Goal: Book appointment/travel/reservation

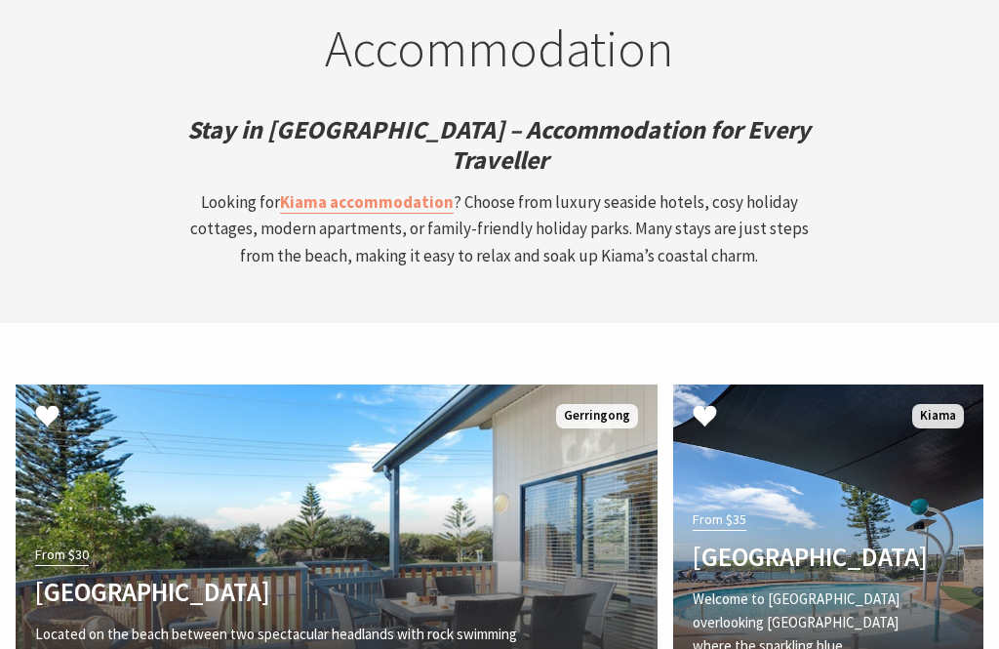
scroll to position [5163, 0]
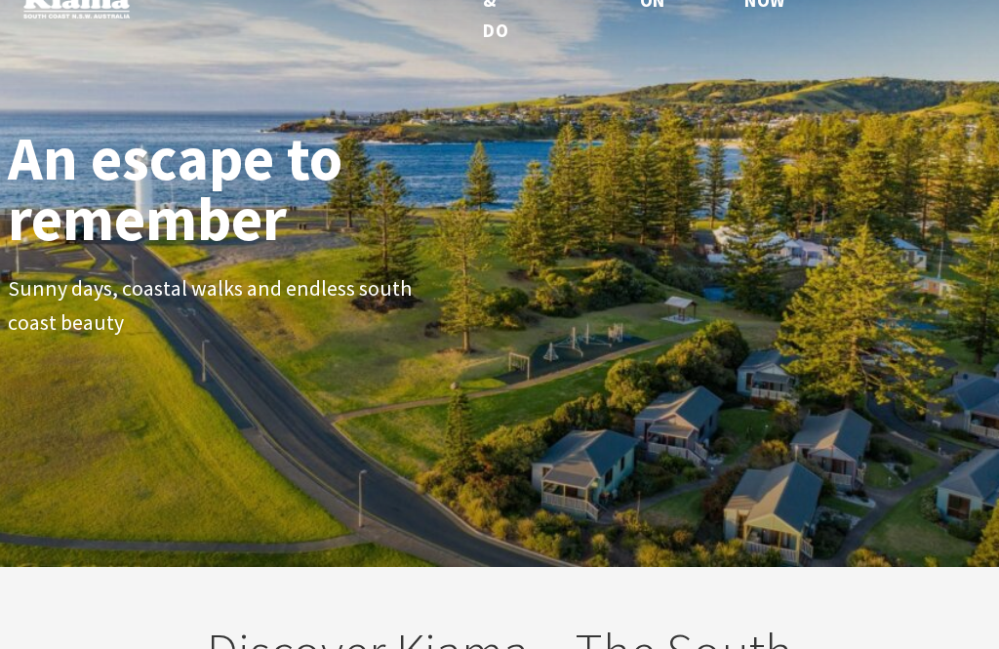
scroll to position [0, 0]
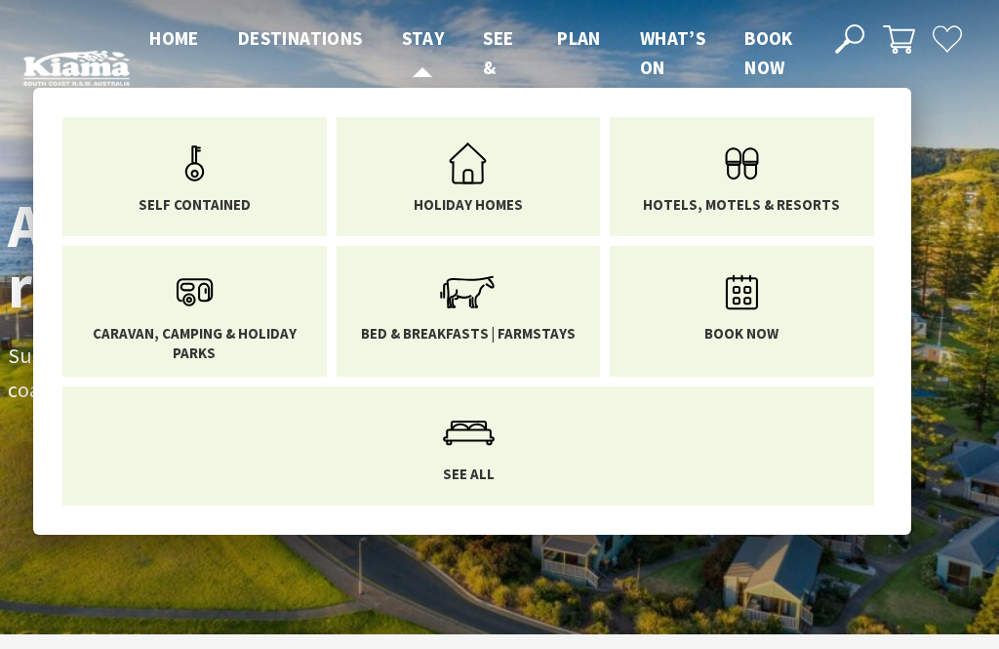
click at [686, 182] on link "Hotels, Motels & Resorts" at bounding box center [742, 173] width 235 height 82
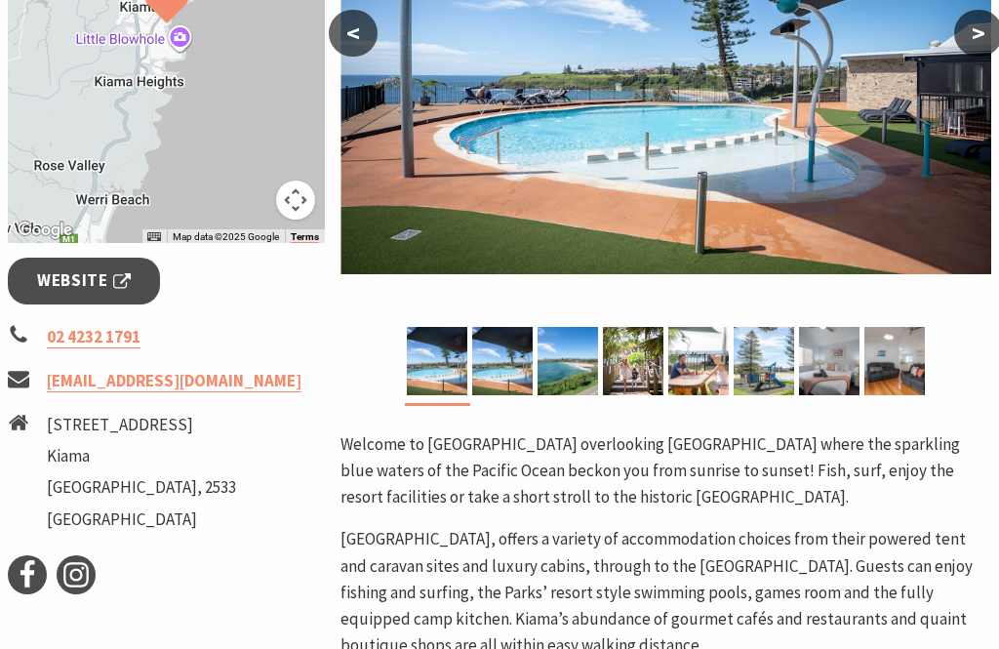
scroll to position [547, 0]
click at [509, 369] on img at bounding box center [502, 361] width 61 height 68
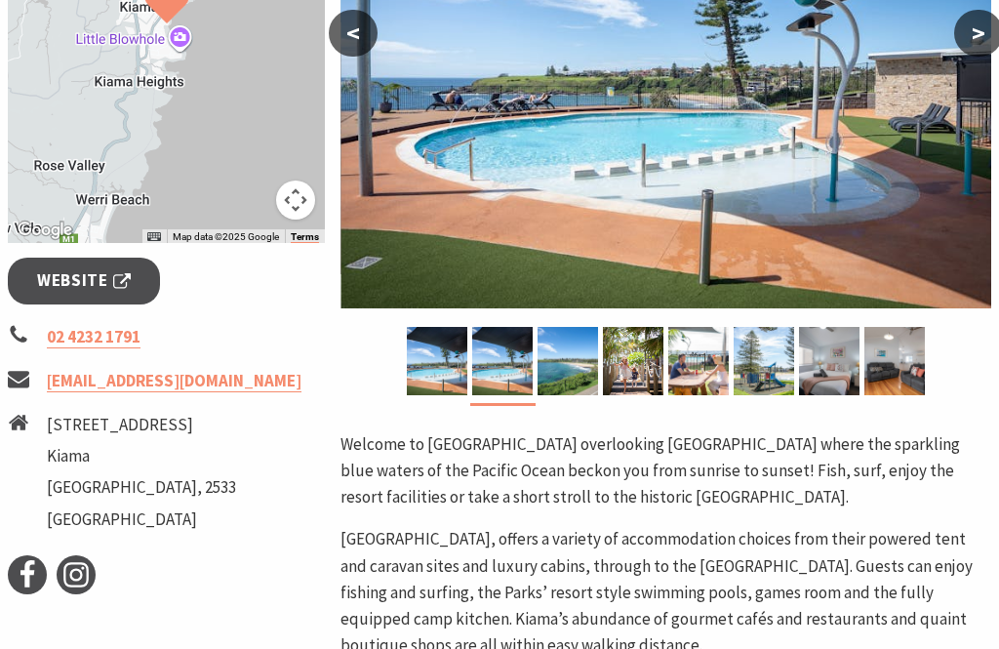
click at [576, 361] on img at bounding box center [568, 361] width 61 height 68
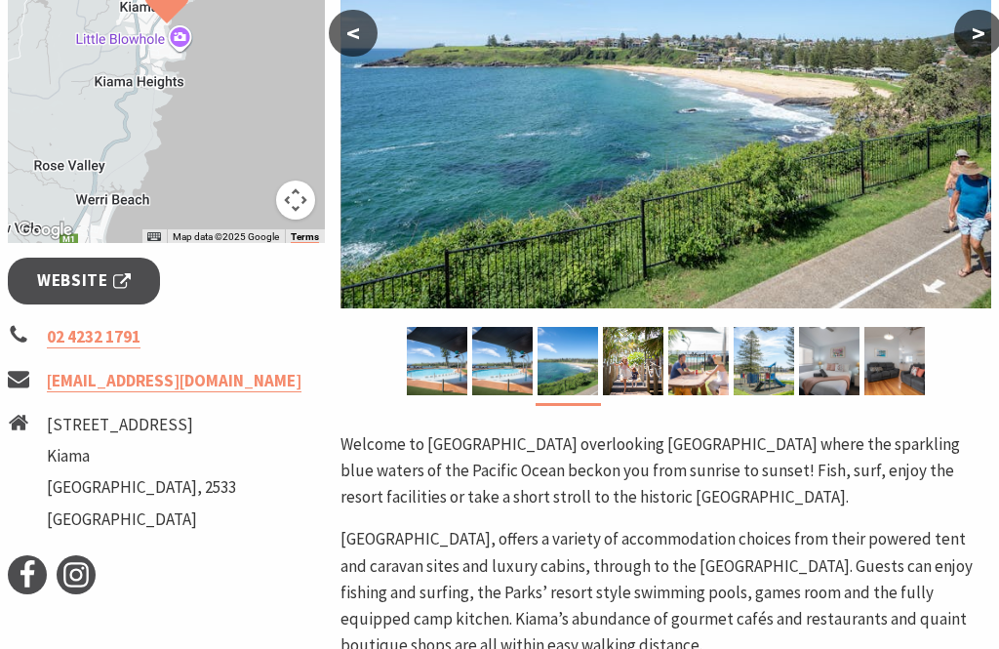
click at [631, 367] on img at bounding box center [633, 361] width 61 height 68
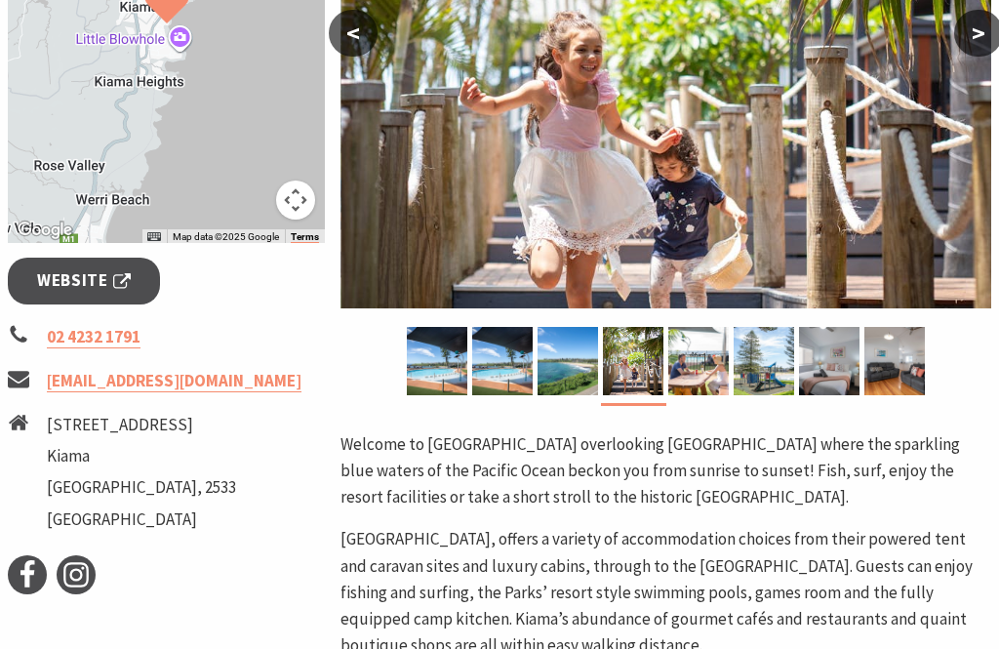
click at [705, 359] on img at bounding box center [699, 361] width 61 height 68
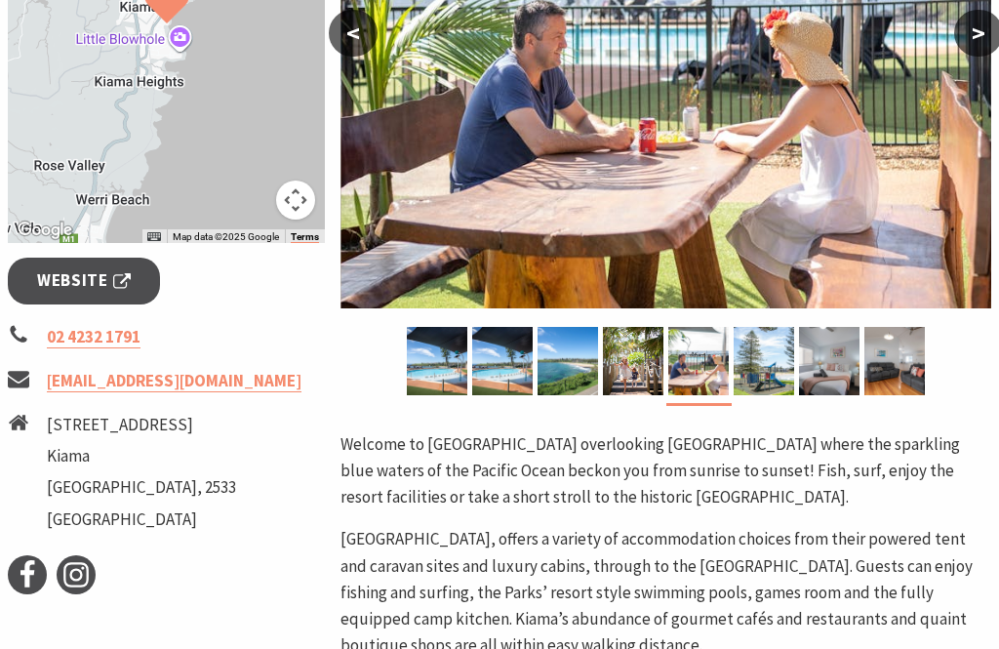
click at [773, 359] on img at bounding box center [764, 361] width 61 height 68
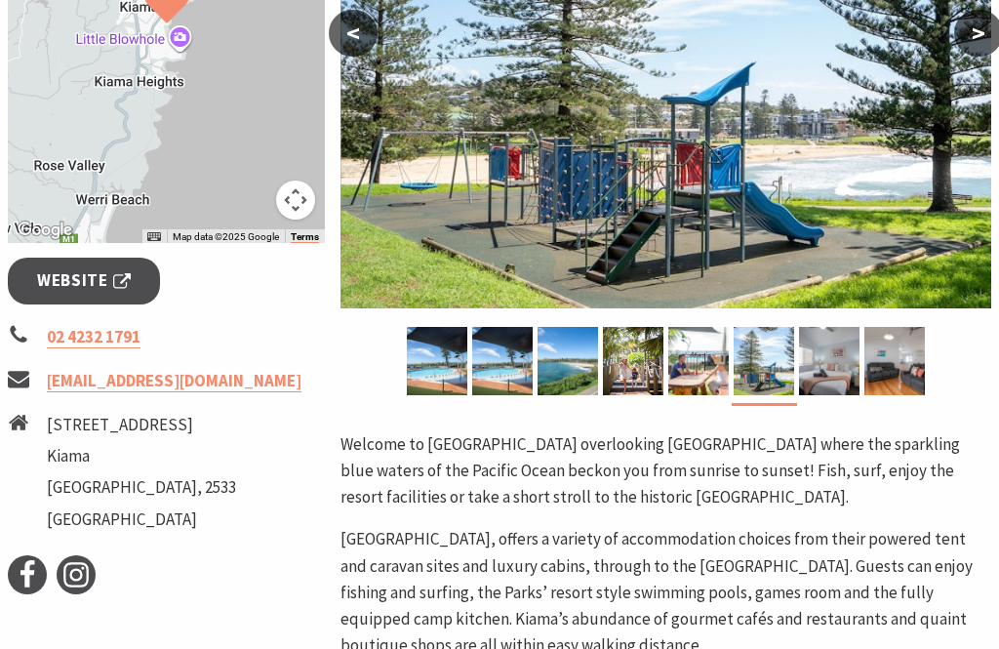
click at [842, 353] on img at bounding box center [829, 361] width 61 height 68
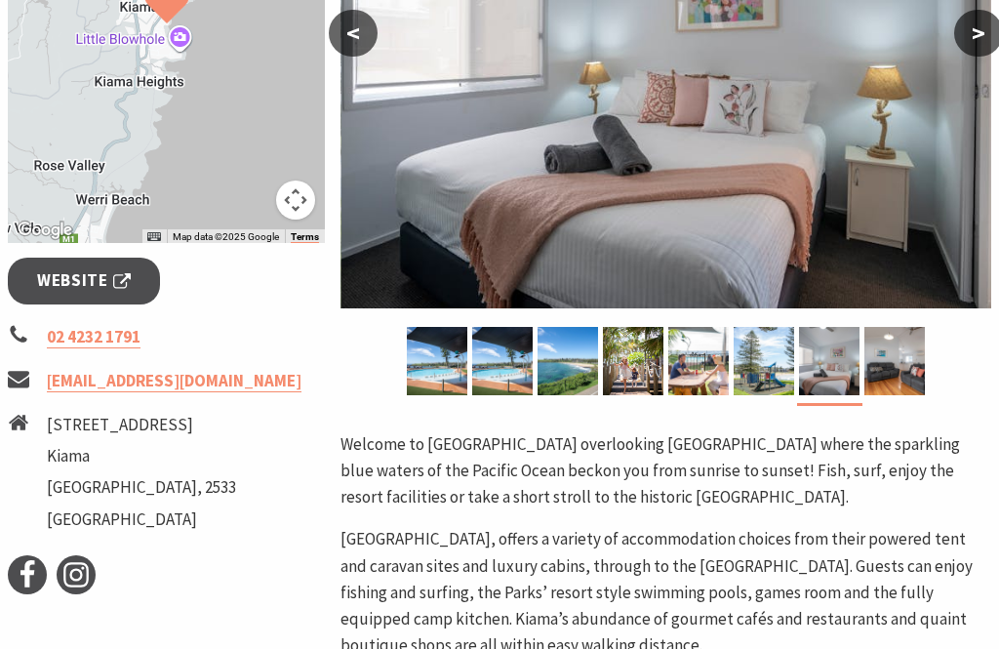
click at [900, 362] on img at bounding box center [895, 361] width 61 height 68
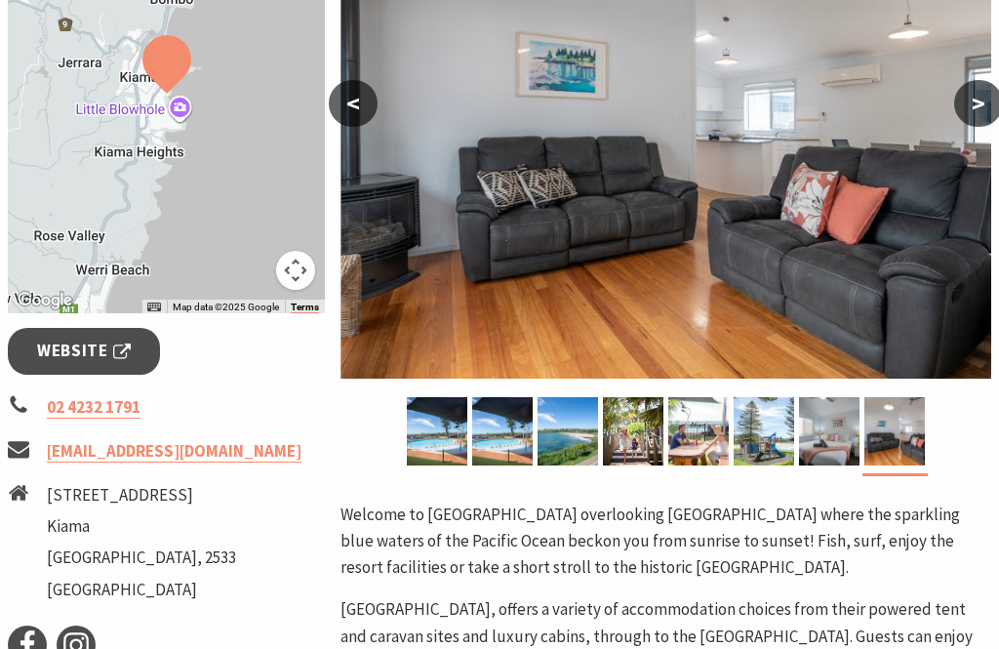
scroll to position [477, 0]
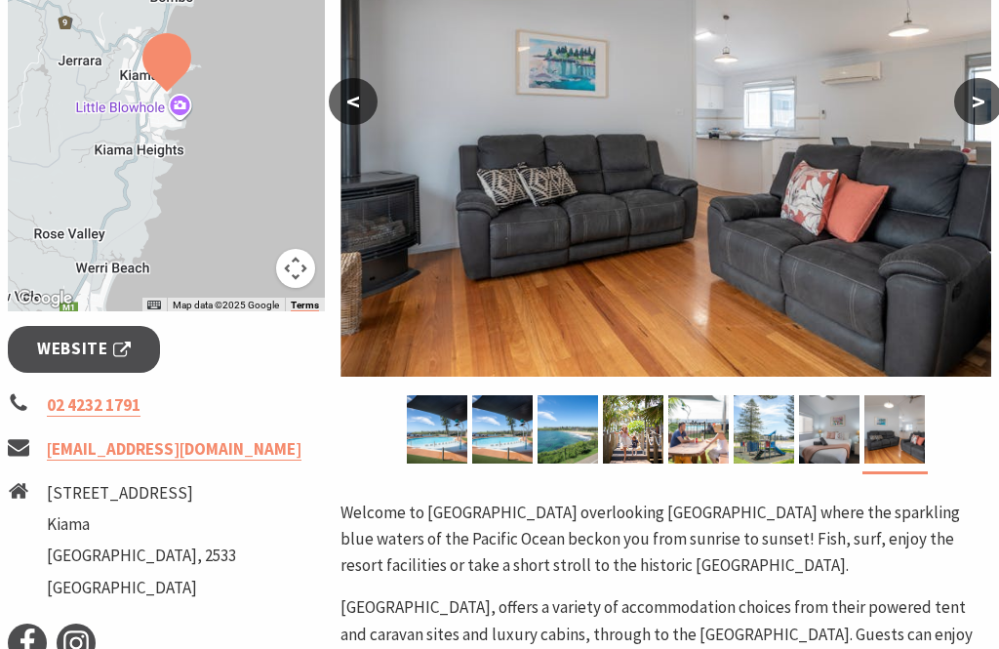
click at [102, 349] on span "Website" at bounding box center [84, 350] width 94 height 26
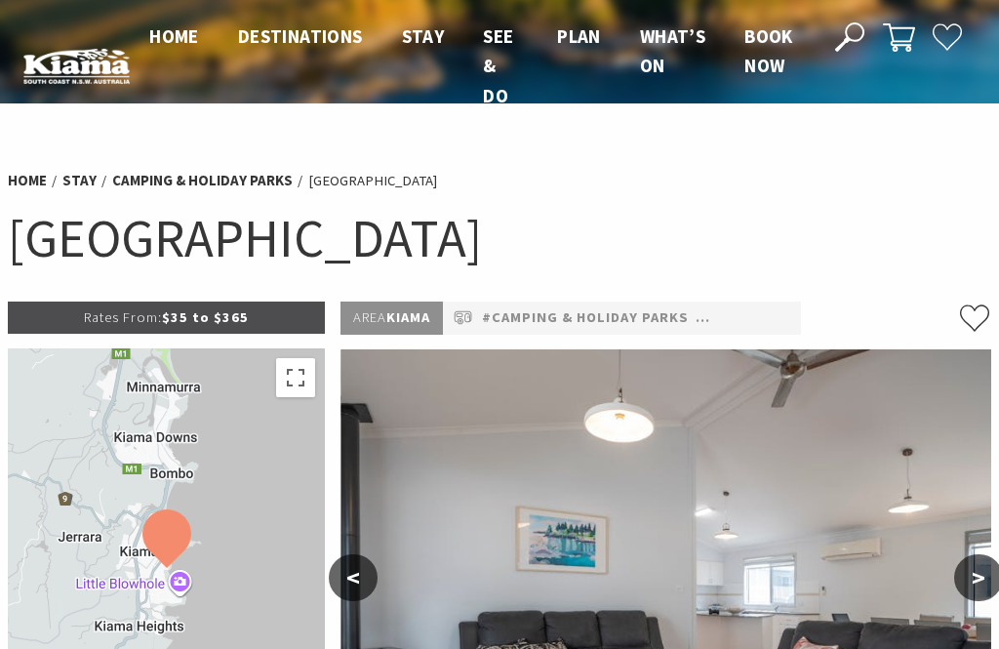
scroll to position [0, 0]
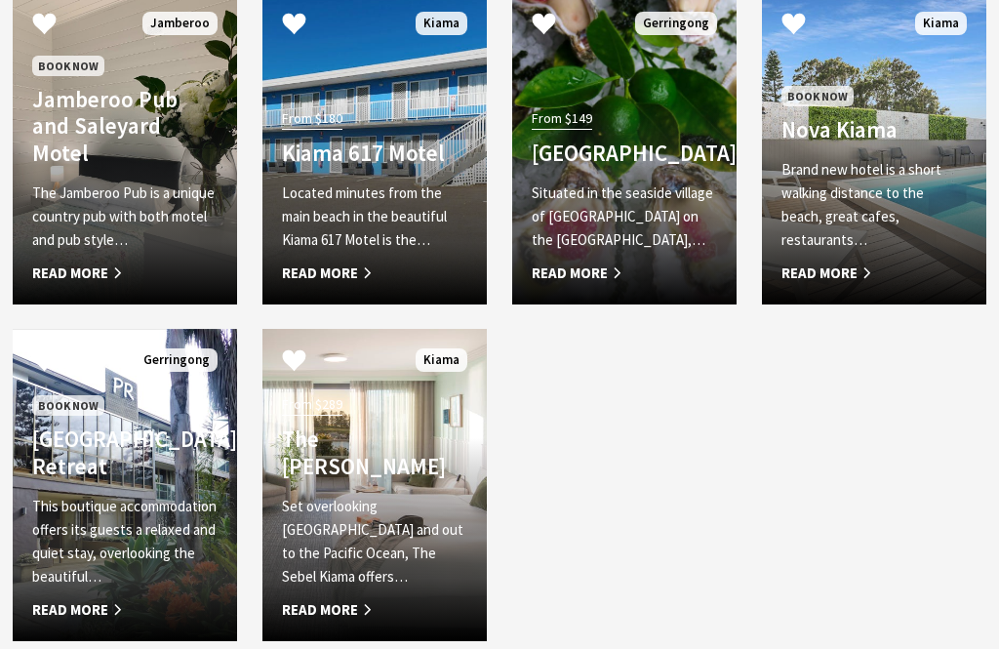
scroll to position [1658, 0]
click at [904, 208] on p "Brand new hotel is a short walking distance to the beach, great cafes, restaura…" at bounding box center [874, 205] width 185 height 94
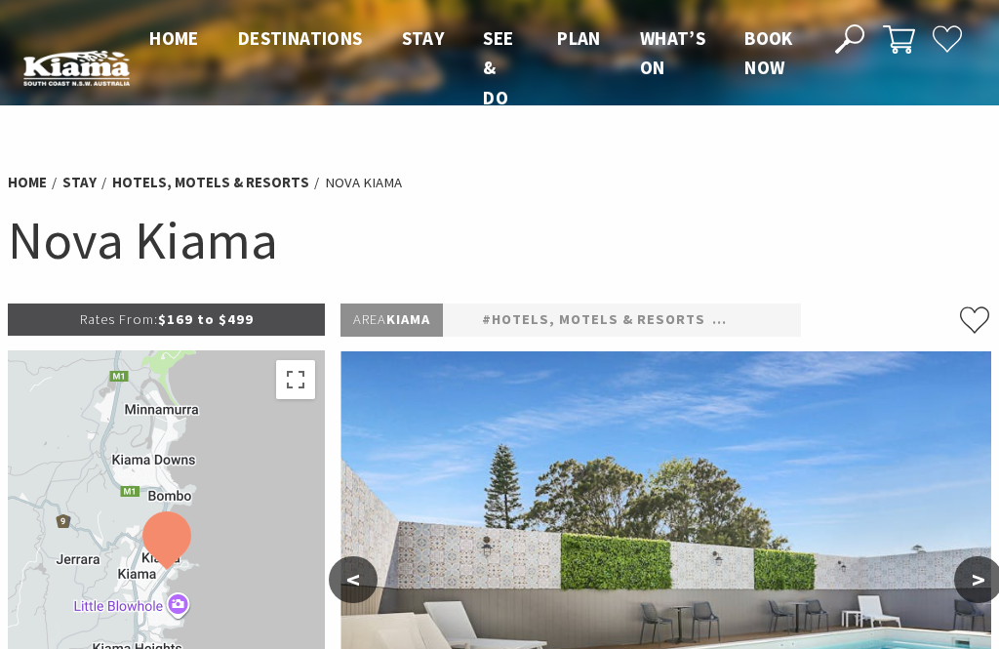
select select "3"
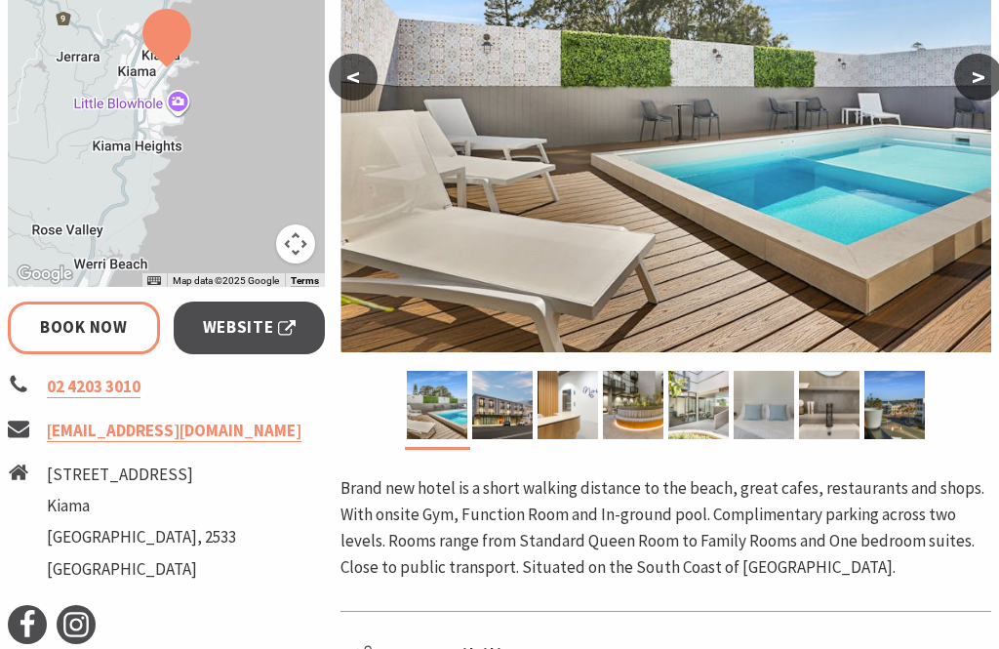
scroll to position [502, 0]
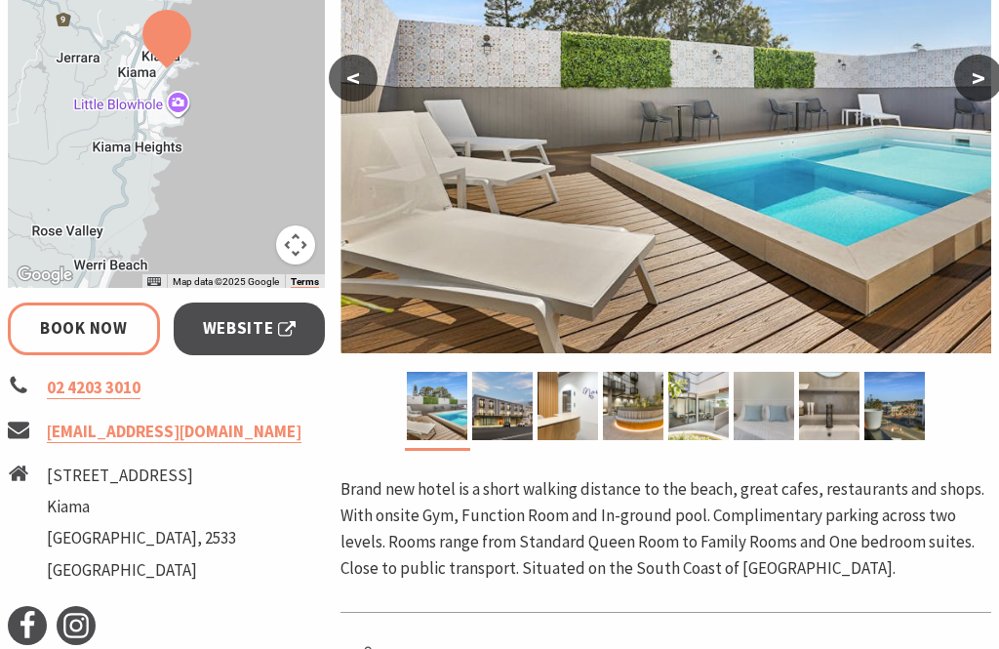
click at [111, 337] on link "Book Now" at bounding box center [84, 329] width 152 height 52
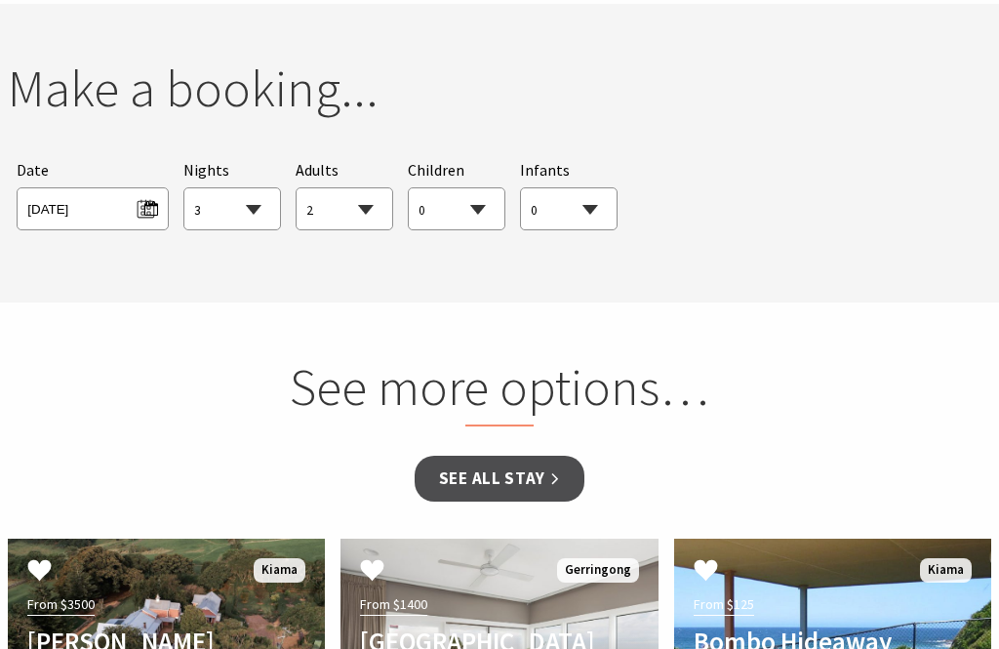
scroll to position [1557, 0]
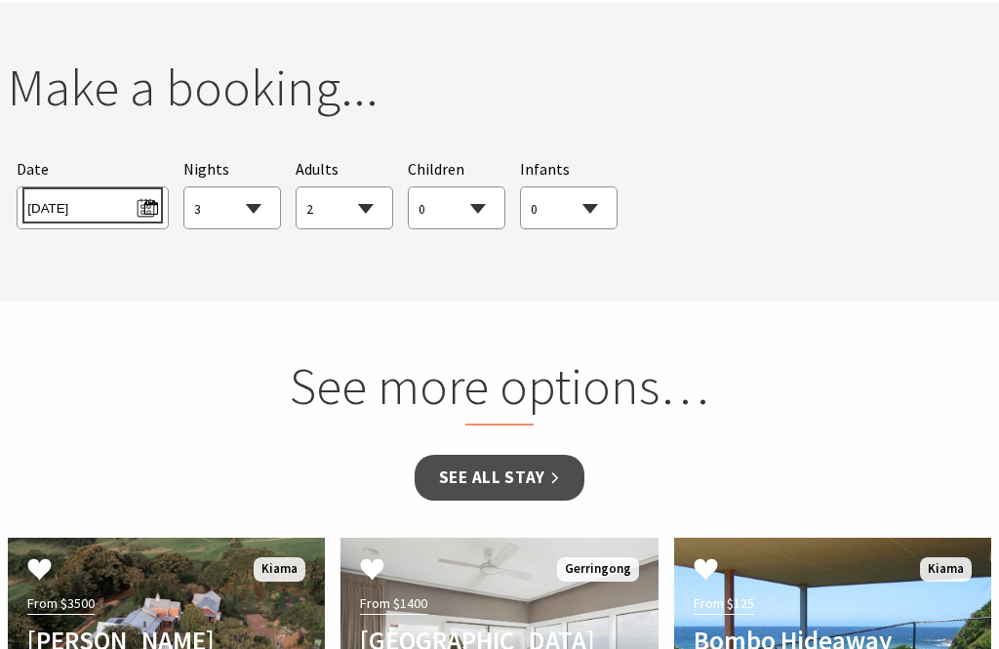
click at [146, 197] on span "Sat 04/10/2025" at bounding box center [92, 205] width 130 height 26
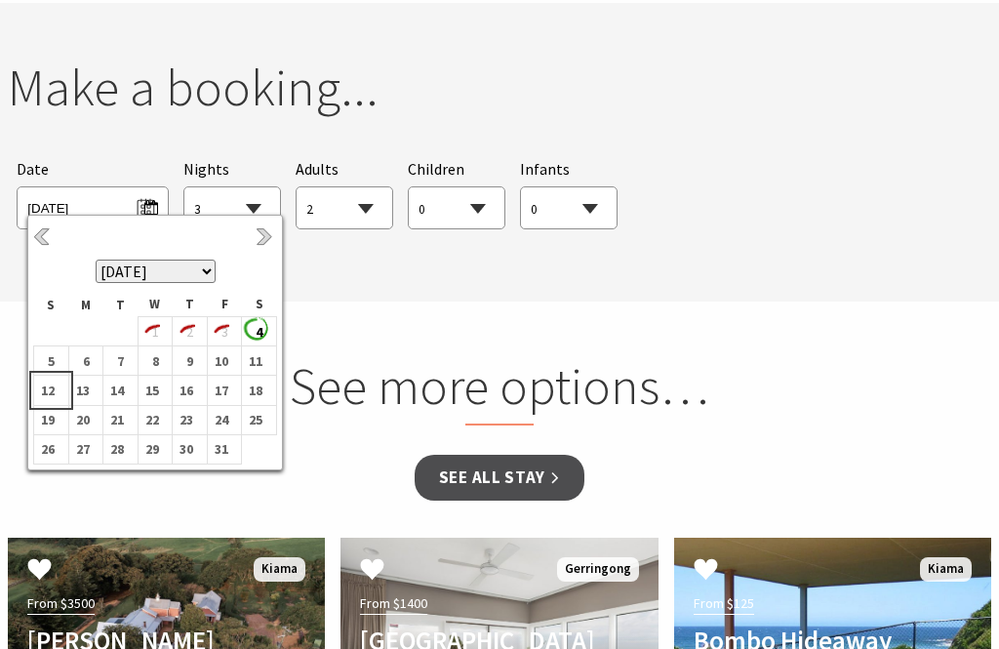
click at [61, 394] on td "12" at bounding box center [51, 390] width 35 height 29
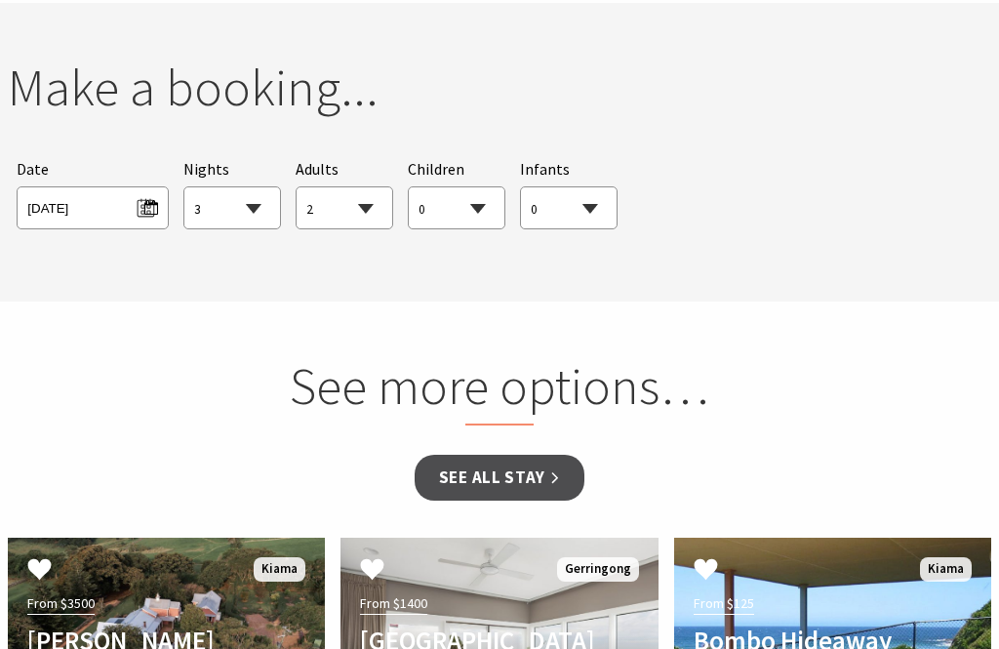
click at [380, 202] on select "0 1 2 3 4 5 6 7 8 9 10 11 12 13 14 15 16 17 18 19 20 21 22 23 24 25 26 27 28 29…" at bounding box center [345, 208] width 96 height 43
select select "1"
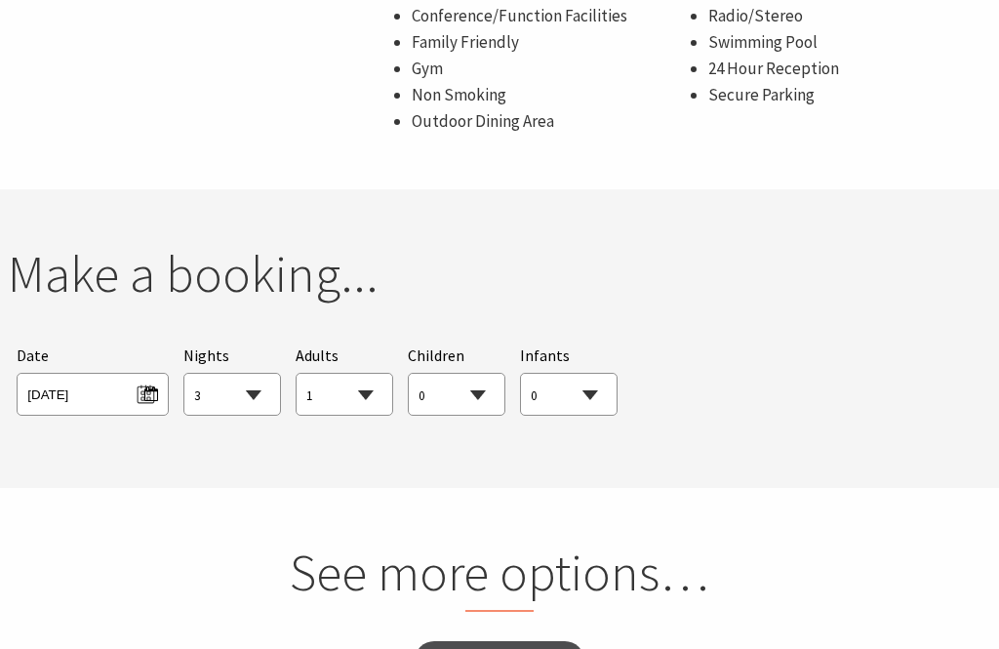
scroll to position [1368, 0]
click at [261, 388] on select "1 2 3 4 5 6 7 8 9 10 11 12 13 14 15 16 17 18 19 20 21 22 23 24 25 26 27 28 29 30" at bounding box center [232, 397] width 96 height 43
select select "4"
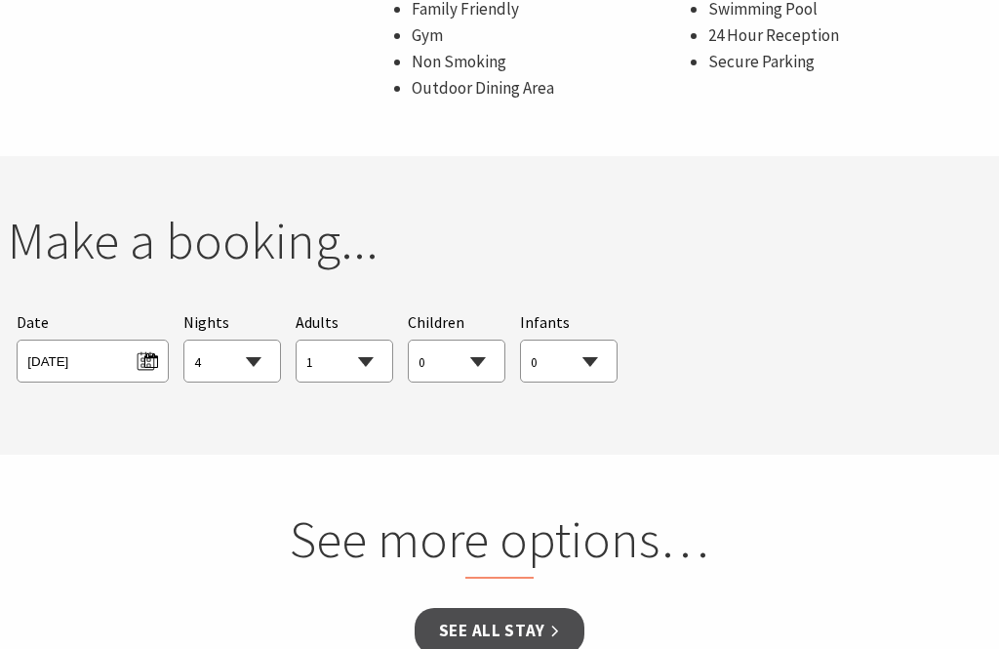
scroll to position [1402, 0]
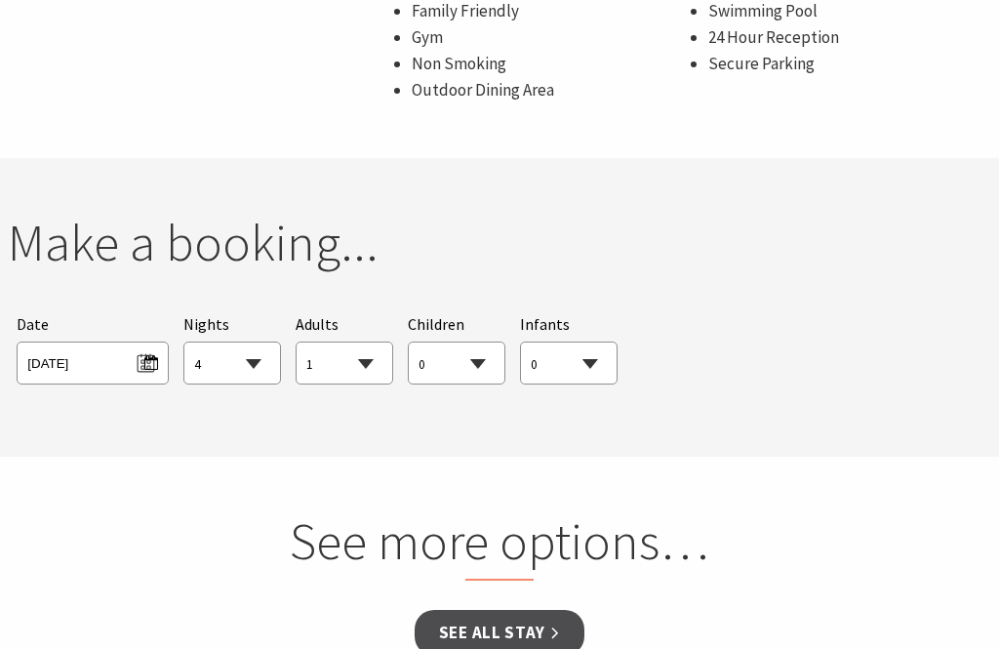
click at [541, 631] on link "See all Stay" at bounding box center [500, 633] width 170 height 46
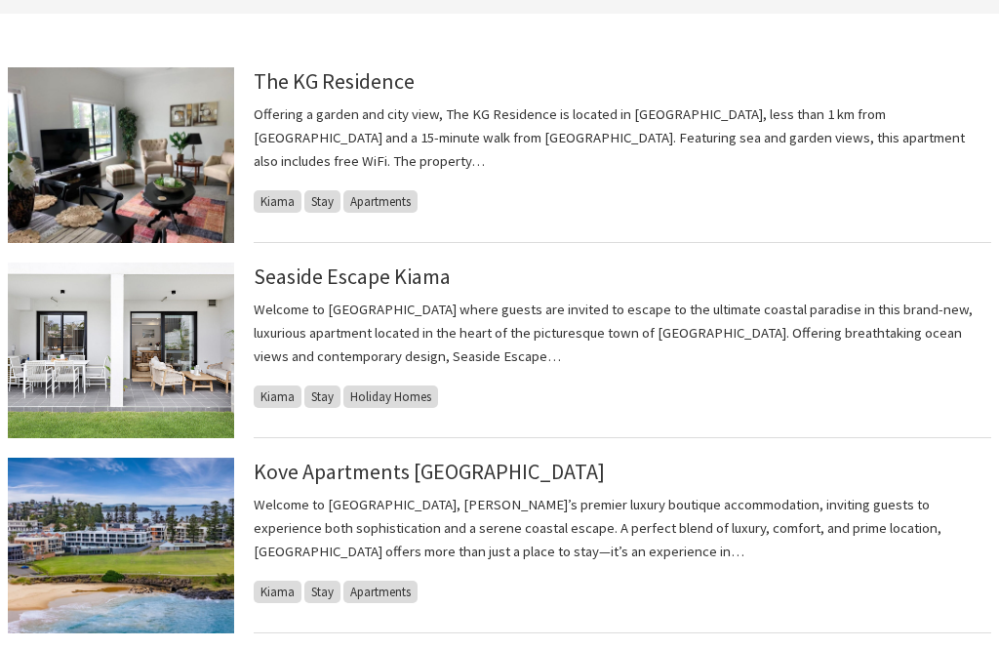
scroll to position [519, 0]
